Goal: Find specific page/section: Find specific page/section

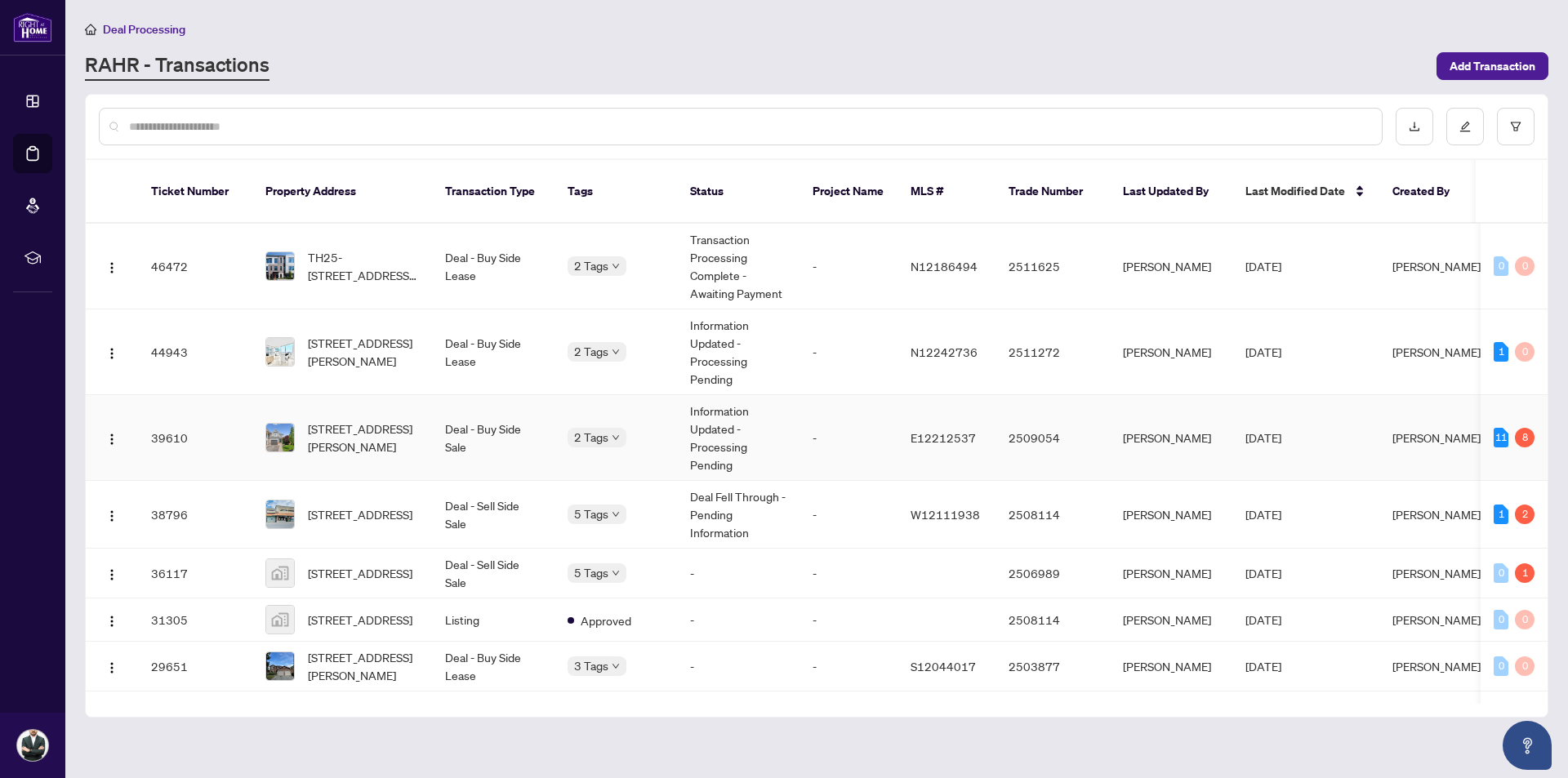
click at [857, 420] on td "-" at bounding box center [849, 438] width 98 height 85
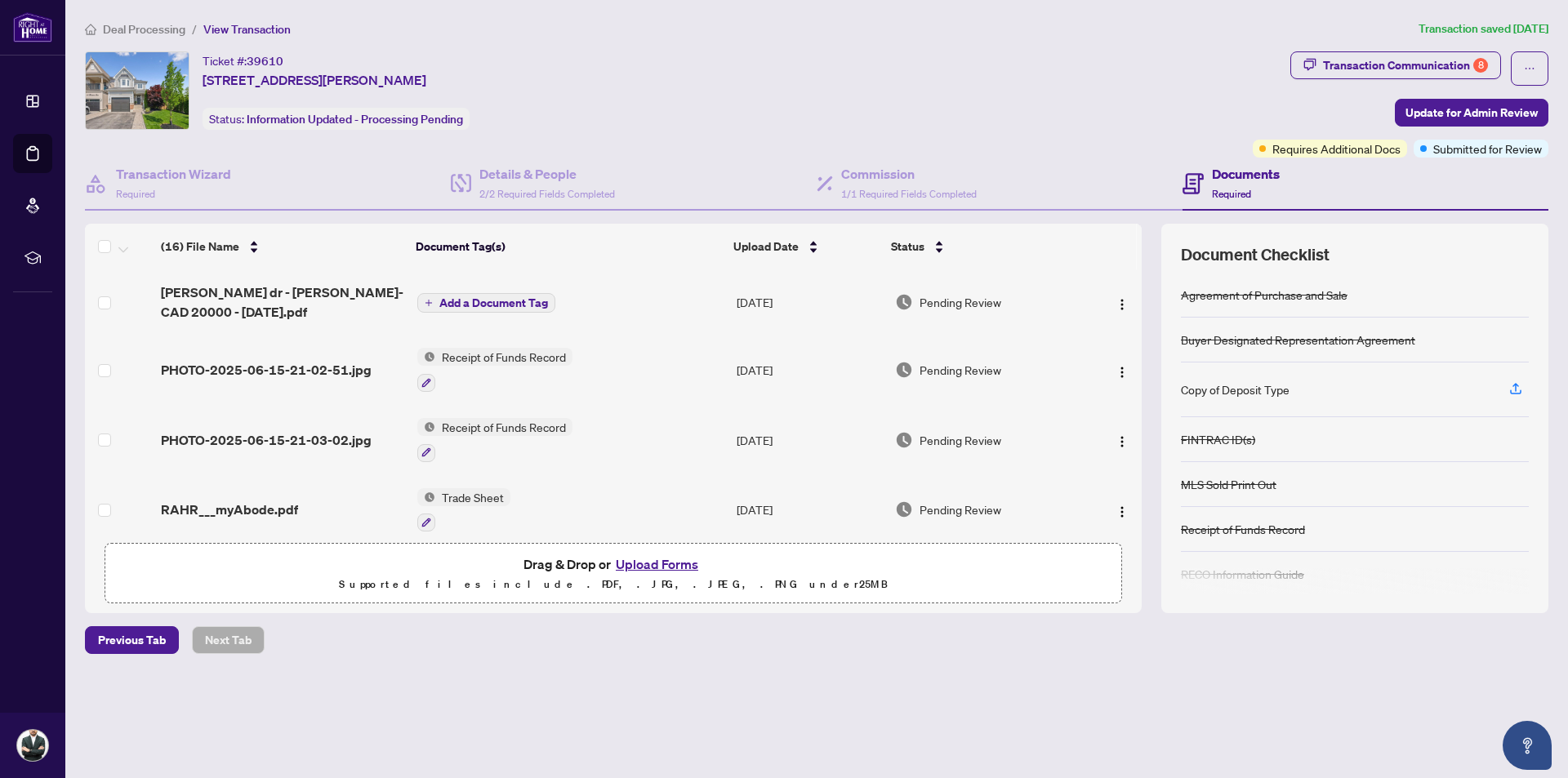
click at [145, 37] on li "Deal Processing" at bounding box center [134, 29] width 100 height 19
click at [145, 25] on span "Deal Processing" at bounding box center [144, 29] width 82 height 15
